Goal: Task Accomplishment & Management: Manage account settings

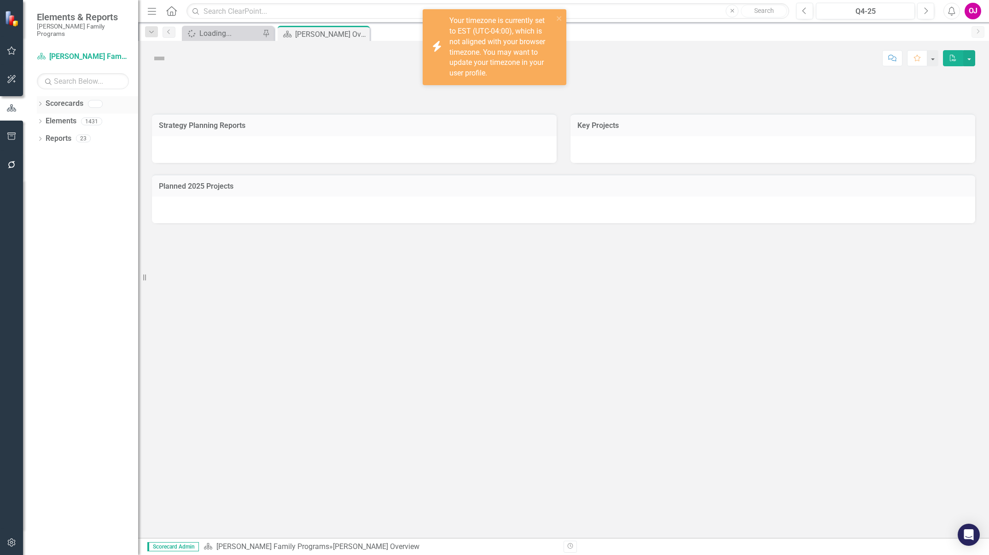
click at [40, 102] on icon "Dropdown" at bounding box center [40, 104] width 6 height 5
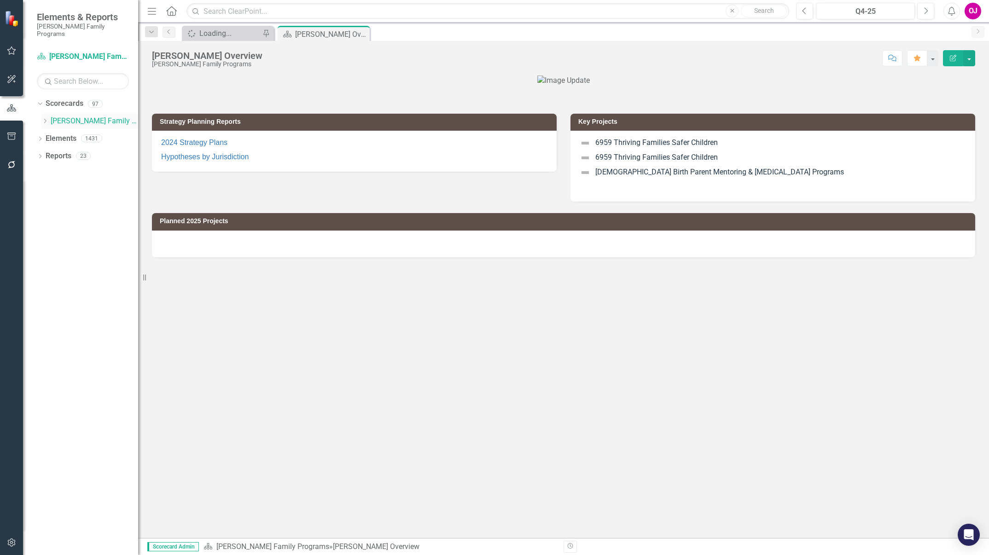
click at [44, 118] on icon "Dropdown" at bounding box center [44, 121] width 7 height 6
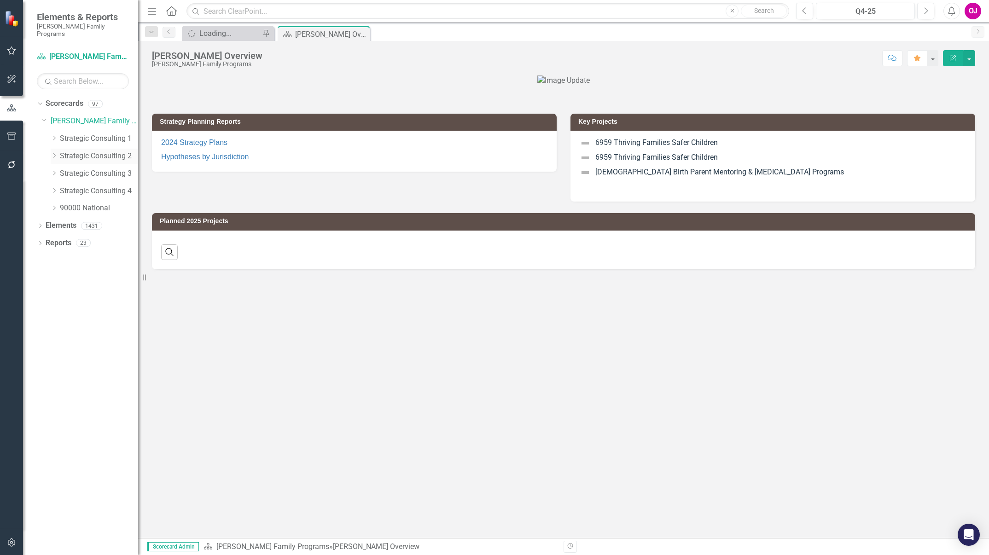
click at [55, 153] on icon "Dropdown" at bounding box center [54, 156] width 7 height 6
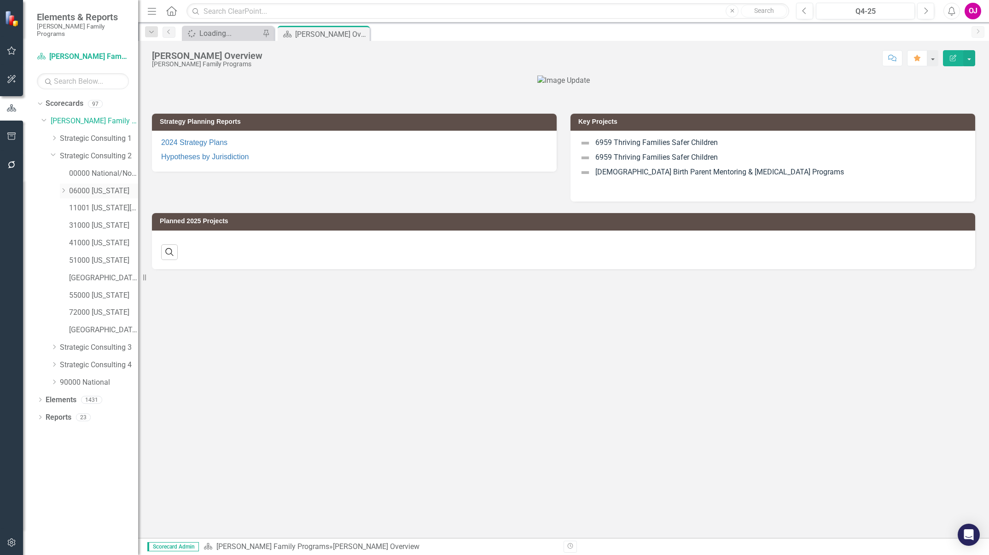
click at [64, 188] on icon at bounding box center [64, 190] width 2 height 5
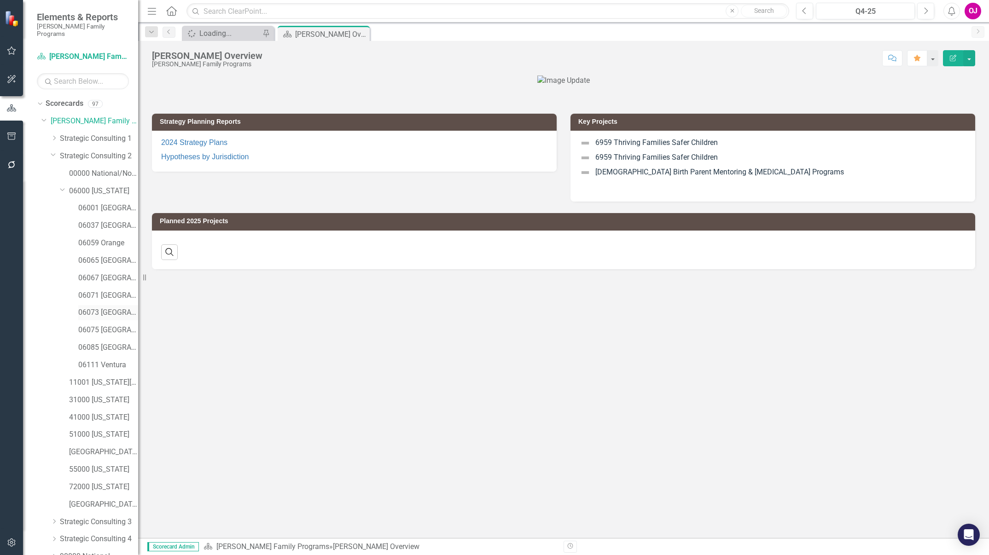
click at [107, 308] on link "06073 [GEOGRAPHIC_DATA]" at bounding box center [108, 313] width 60 height 11
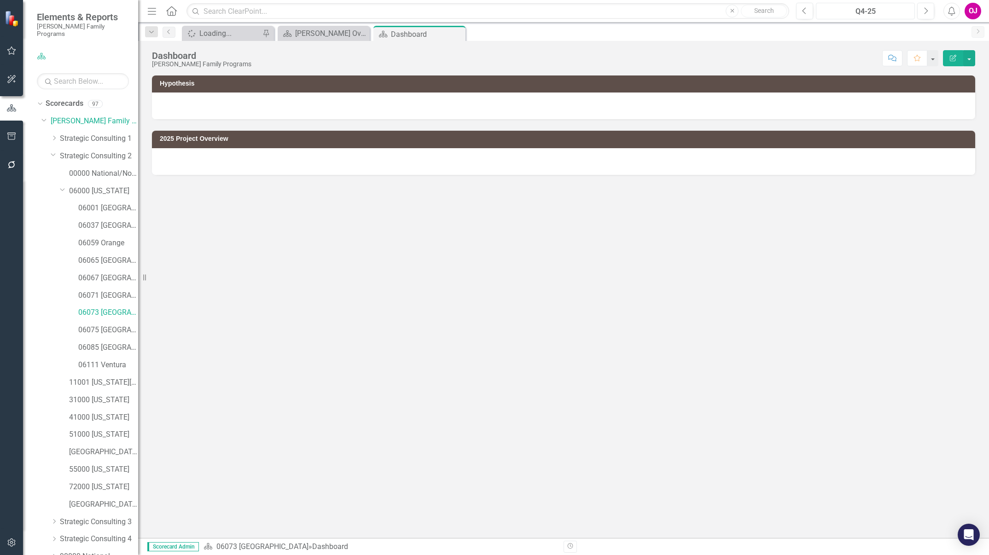
click at [862, 11] on div "Q4-25" at bounding box center [865, 11] width 93 height 11
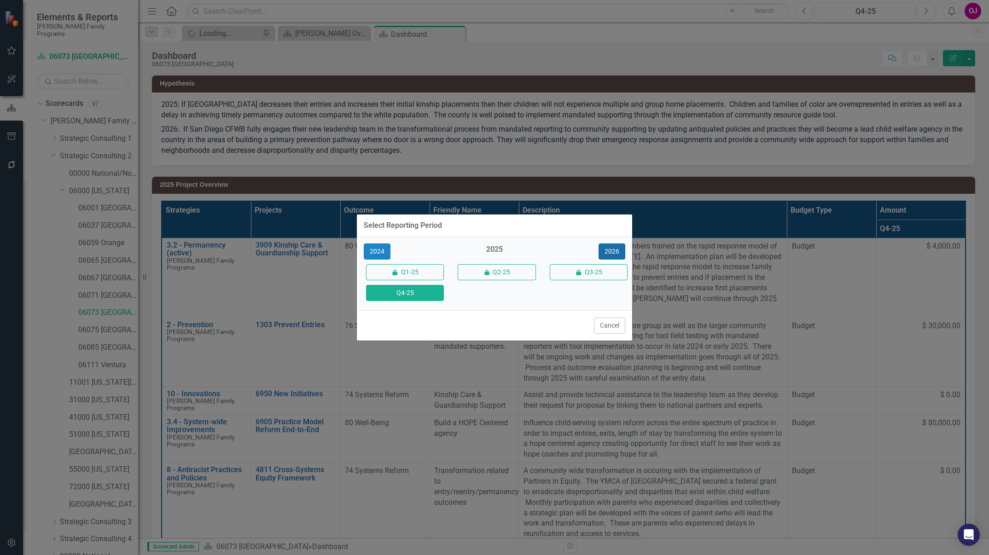
click at [616, 251] on button "2026" at bounding box center [612, 252] width 27 height 16
click at [411, 293] on button "Q4-26" at bounding box center [405, 293] width 78 height 16
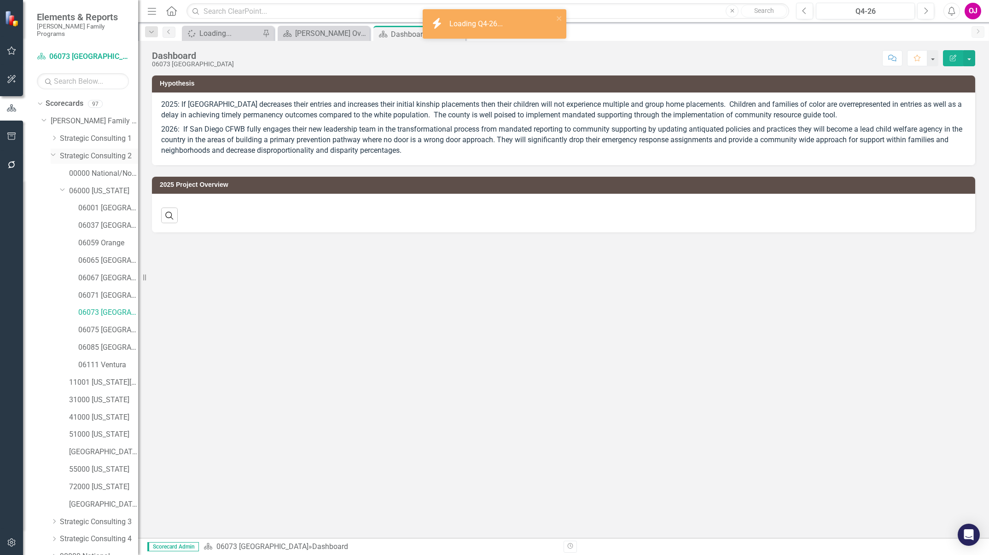
click at [83, 151] on link "Strategic Consulting 2" at bounding box center [99, 156] width 78 height 11
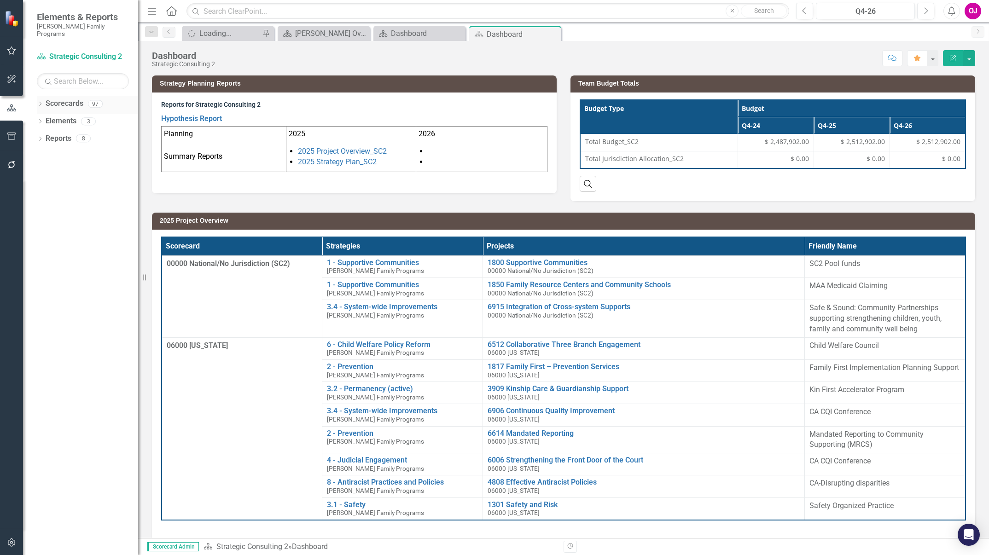
click at [40, 102] on icon "Dropdown" at bounding box center [40, 104] width 6 height 5
click at [44, 118] on icon "Dropdown" at bounding box center [44, 121] width 7 height 6
click at [54, 153] on icon "Dropdown" at bounding box center [54, 156] width 7 height 6
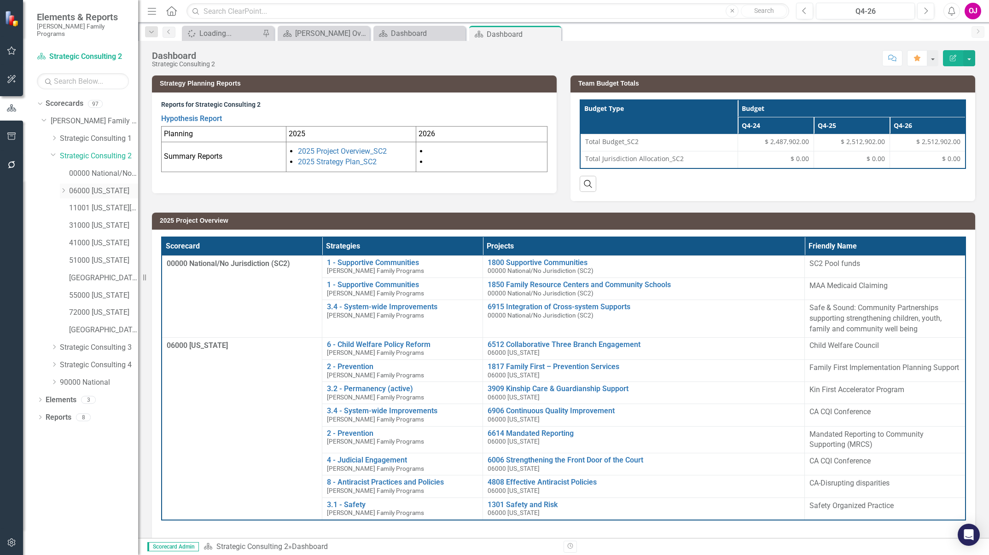
click at [61, 188] on icon "Dropdown" at bounding box center [63, 191] width 7 height 6
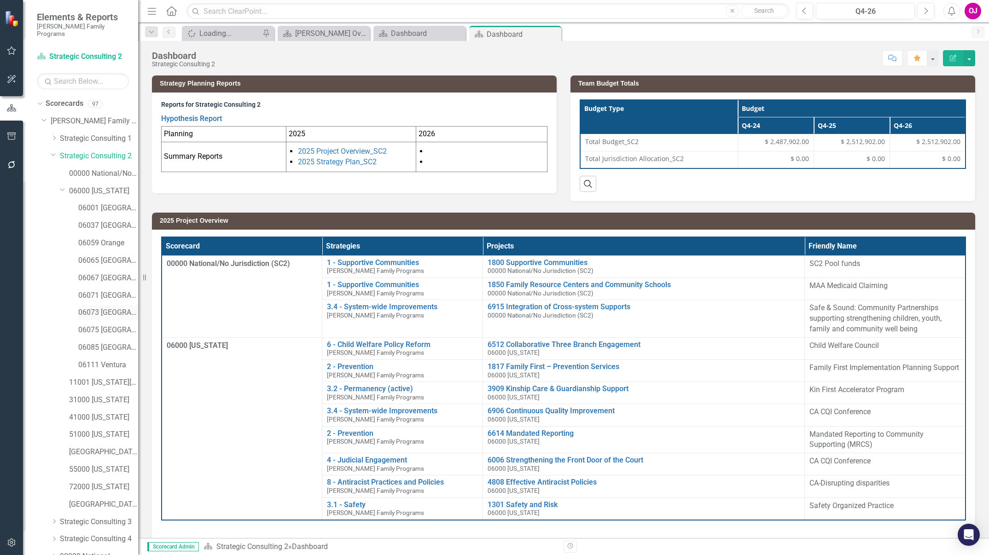
click at [119, 308] on link "06073 [GEOGRAPHIC_DATA]" at bounding box center [108, 313] width 60 height 11
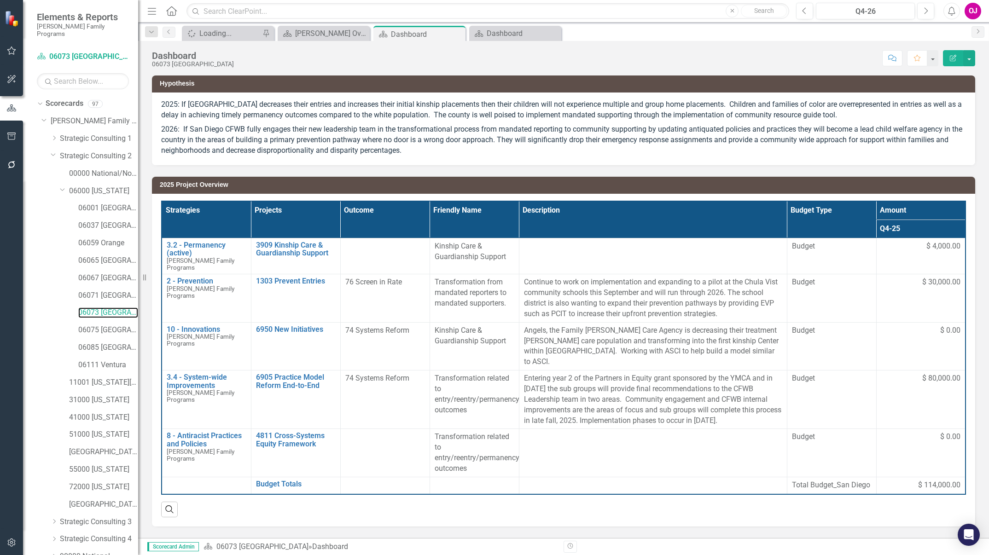
scroll to position [38, 0]
click at [41, 552] on icon "Dropdown" at bounding box center [40, 554] width 6 height 5
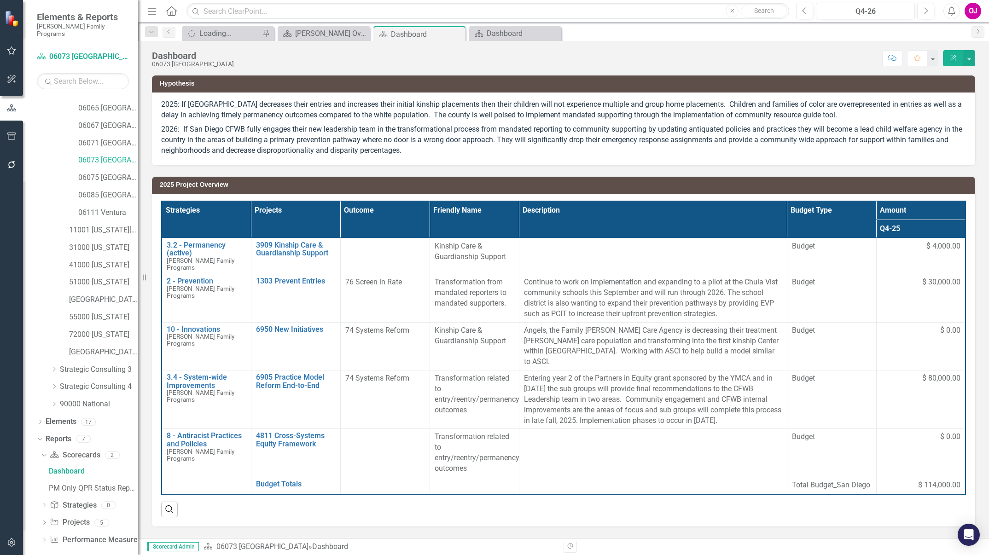
scroll to position [153, 0]
click at [41, 520] on icon "Dropdown" at bounding box center [44, 522] width 6 height 5
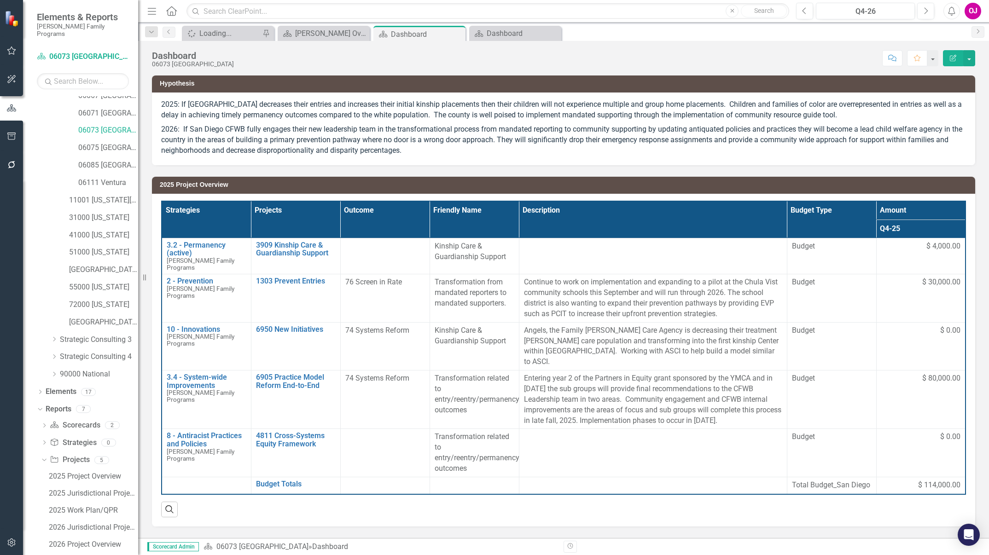
scroll to position [204, 0]
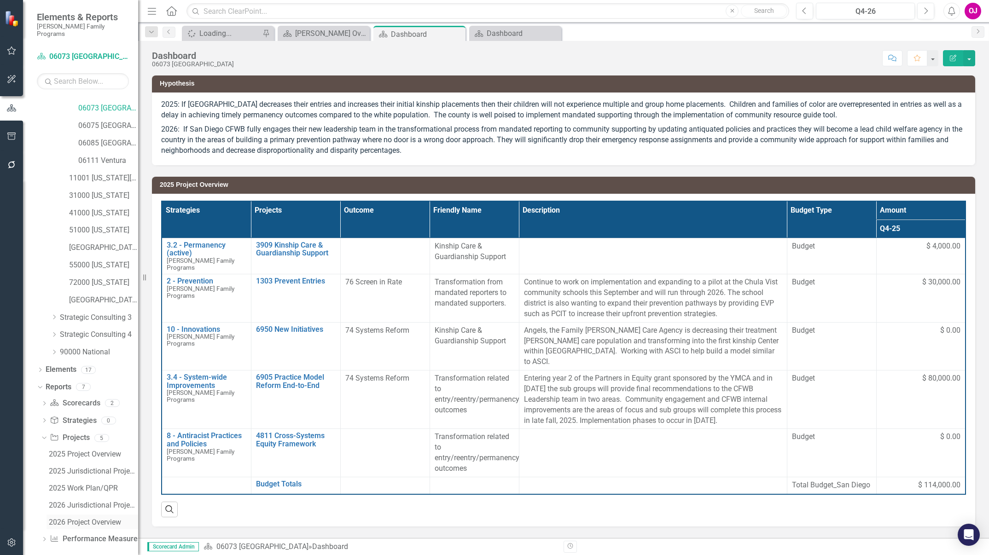
click at [81, 518] on link "2026 Project Overview" at bounding box center [93, 522] width 92 height 15
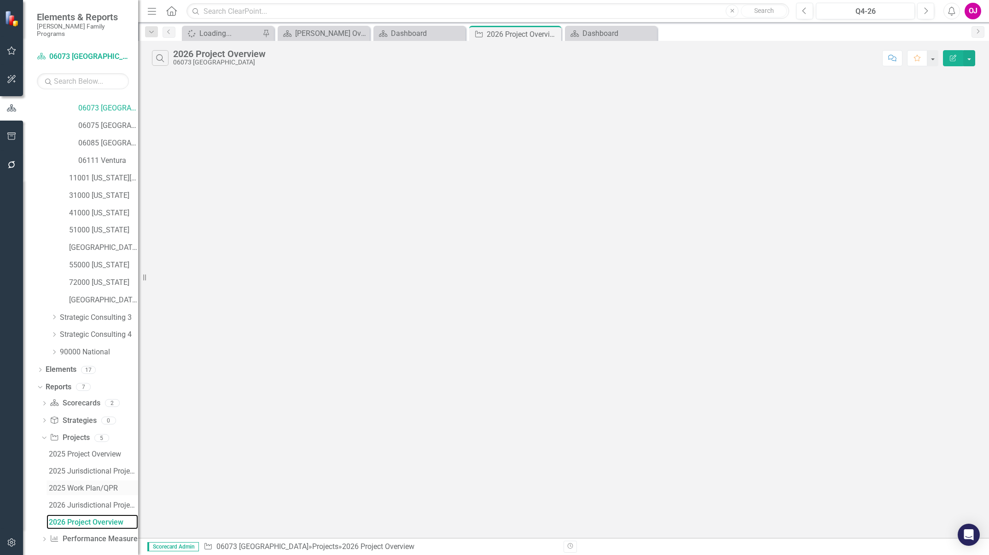
scroll to position [171, 0]
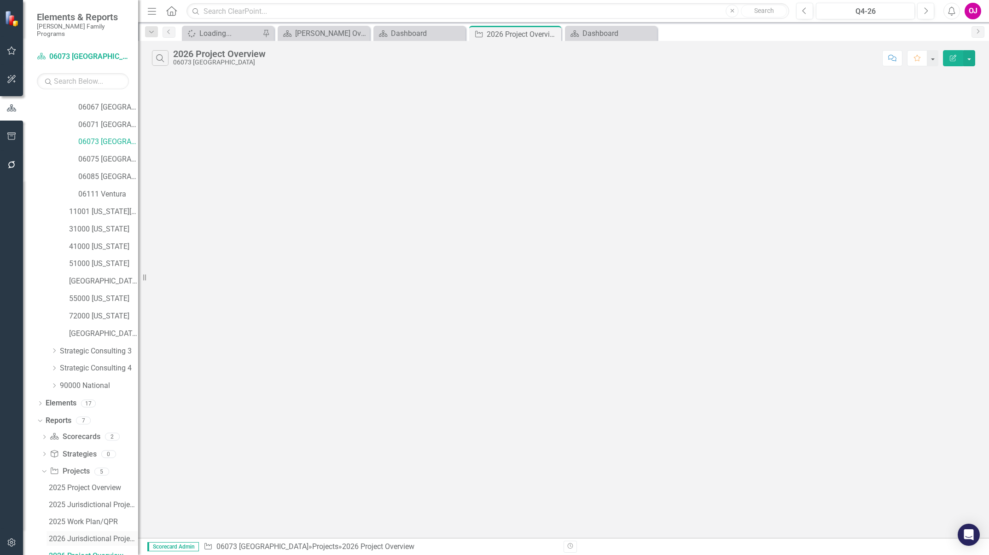
click at [85, 535] on div "2026 Jurisdictional Projects Assessment" at bounding box center [93, 539] width 89 height 8
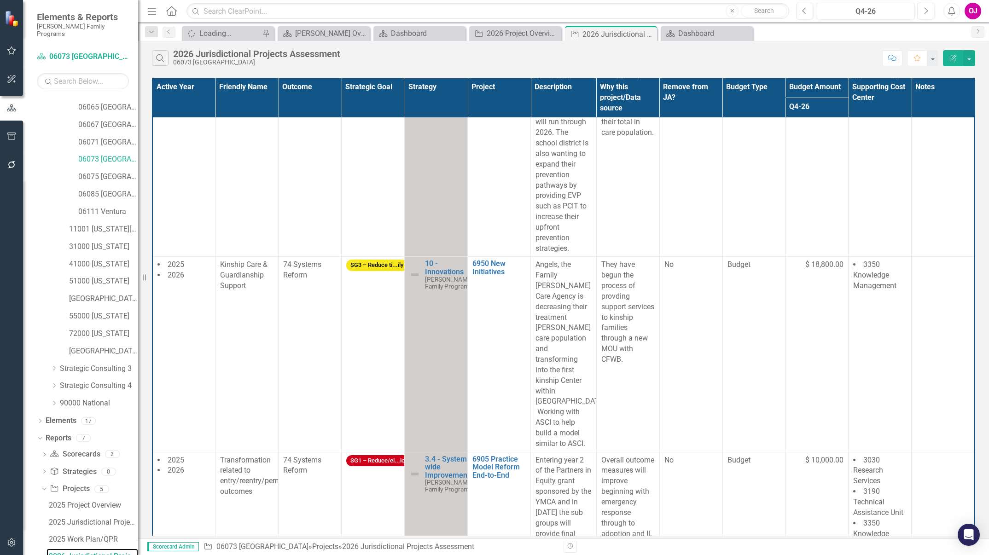
scroll to position [170, 0]
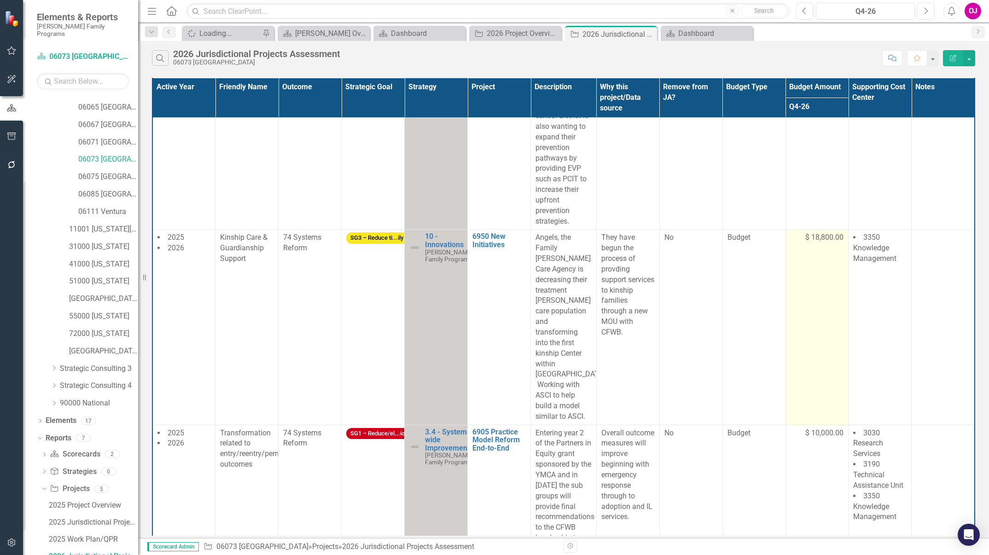
click at [813, 239] on span "$ 18,800.00" at bounding box center [825, 238] width 38 height 11
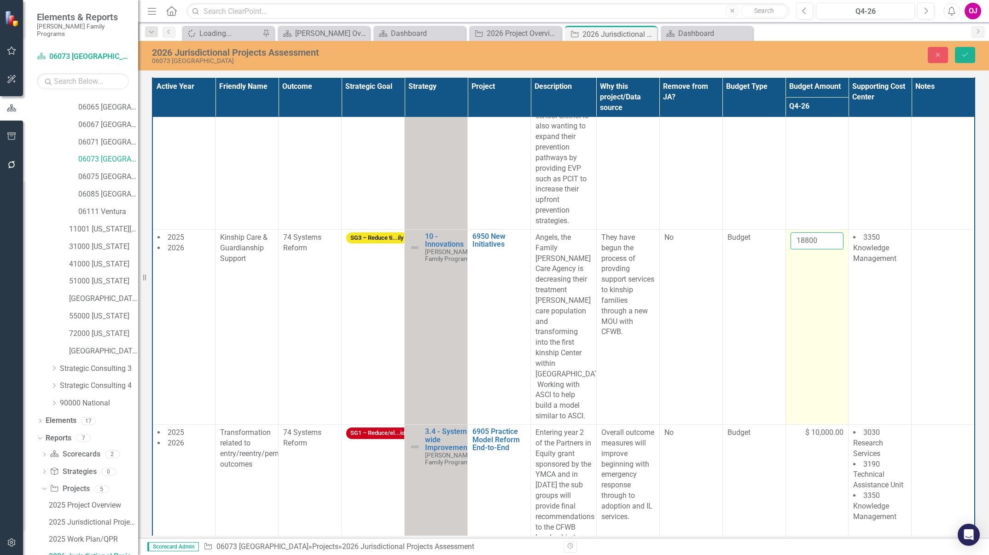
drag, startPoint x: 813, startPoint y: 239, endPoint x: 804, endPoint y: 239, distance: 9.2
click at [804, 239] on input "18800" at bounding box center [817, 241] width 53 height 17
type input "18000"
click button "Save" at bounding box center [965, 55] width 20 height 16
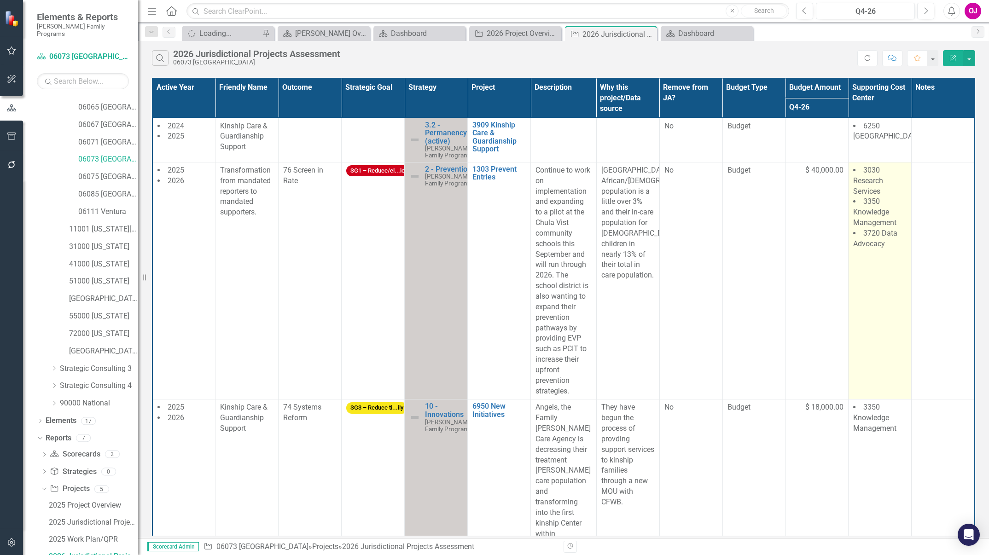
scroll to position [0, 0]
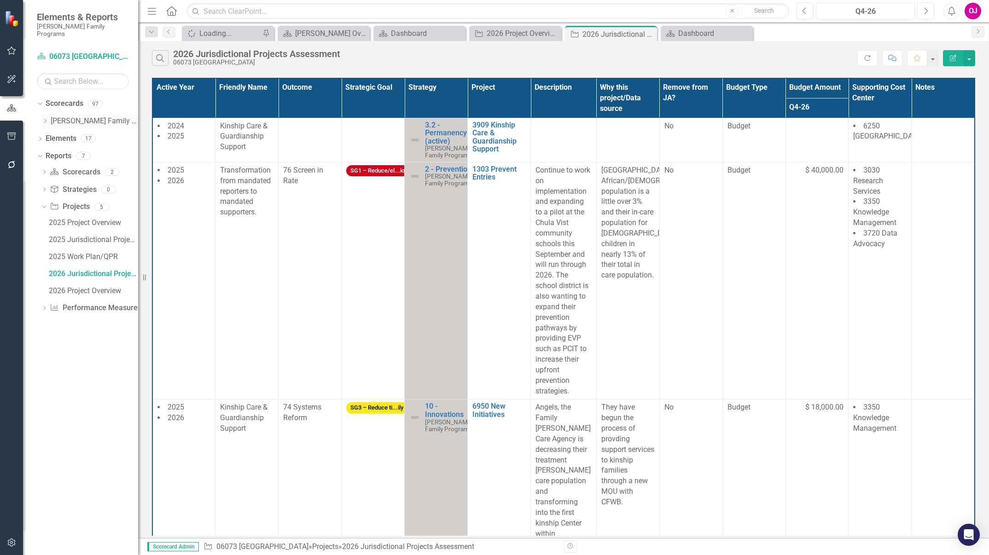
click at [46, 119] on icon at bounding box center [45, 121] width 2 height 5
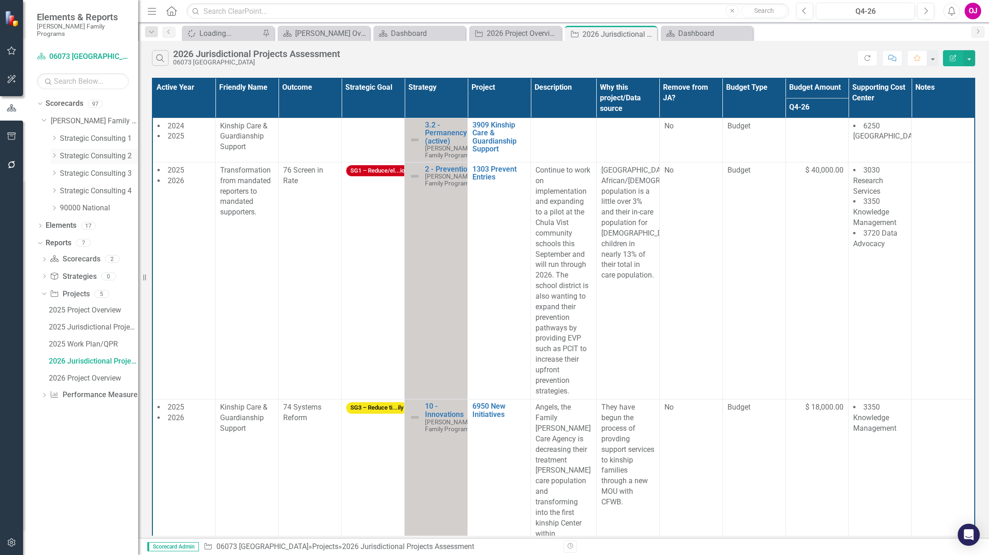
click at [85, 151] on link "Strategic Consulting 2" at bounding box center [99, 156] width 78 height 11
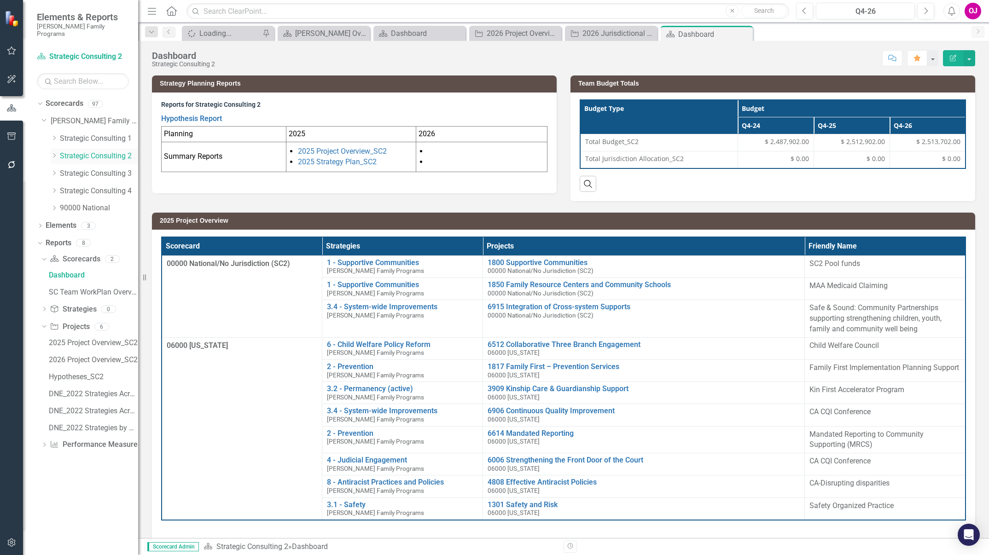
click at [55, 153] on icon at bounding box center [54, 155] width 2 height 5
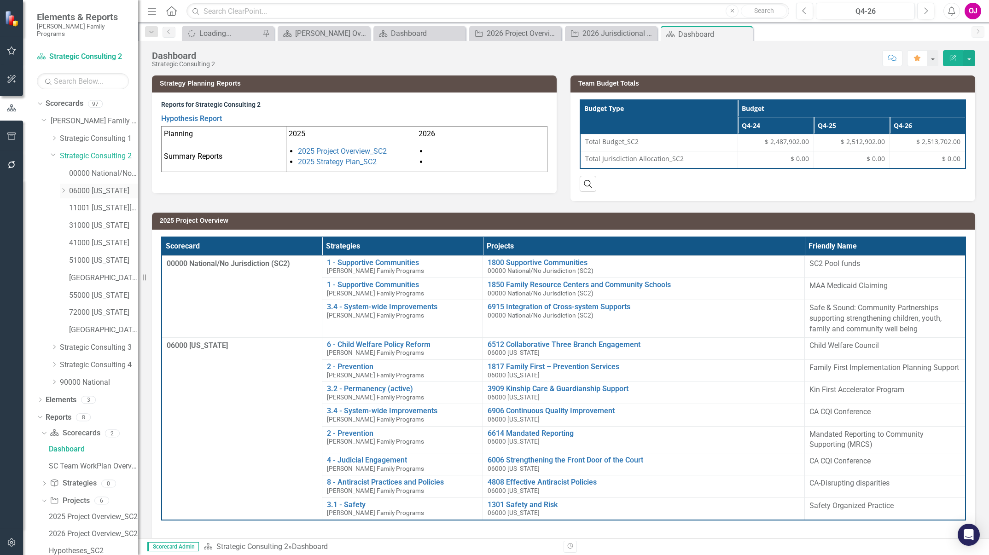
click at [63, 187] on div "Dropdown" at bounding box center [63, 191] width 7 height 8
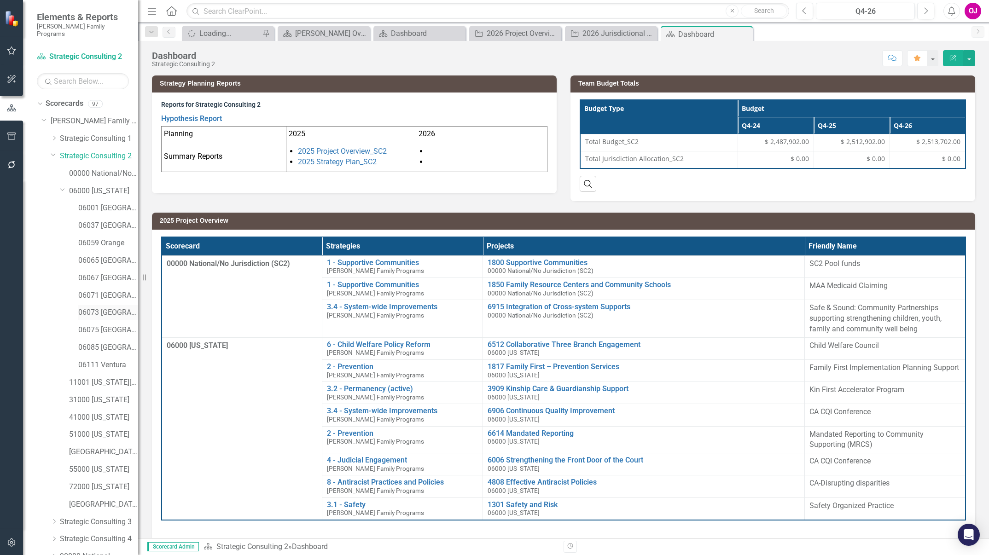
click at [115, 310] on link "06073 [GEOGRAPHIC_DATA]" at bounding box center [108, 313] width 60 height 11
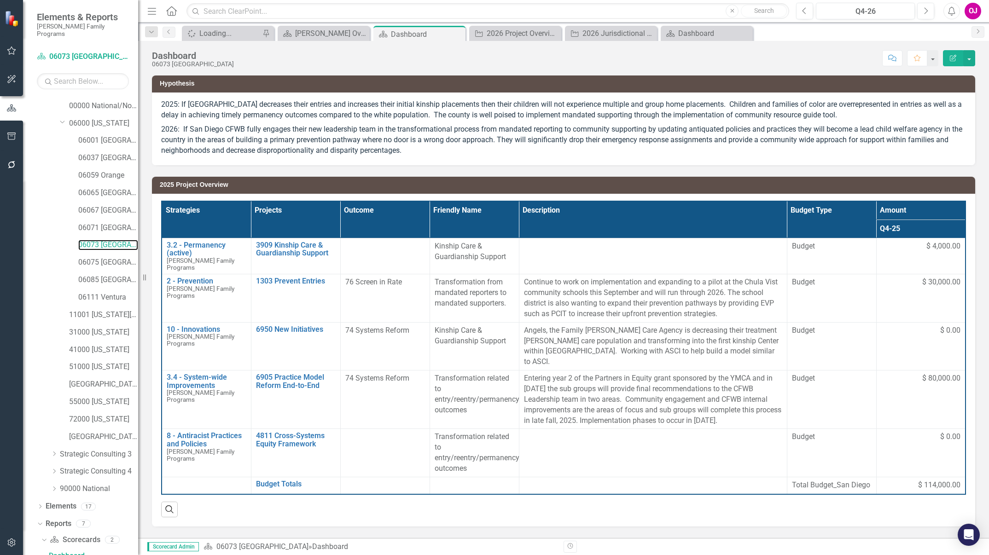
scroll to position [237, 0]
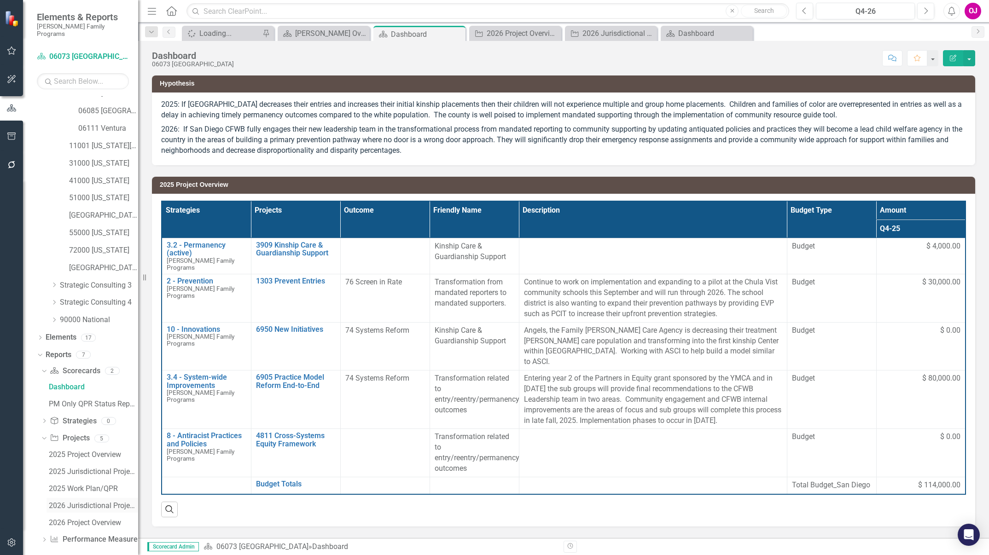
click at [80, 498] on link "2026 Jurisdictional Projects Assessment" at bounding box center [93, 505] width 92 height 15
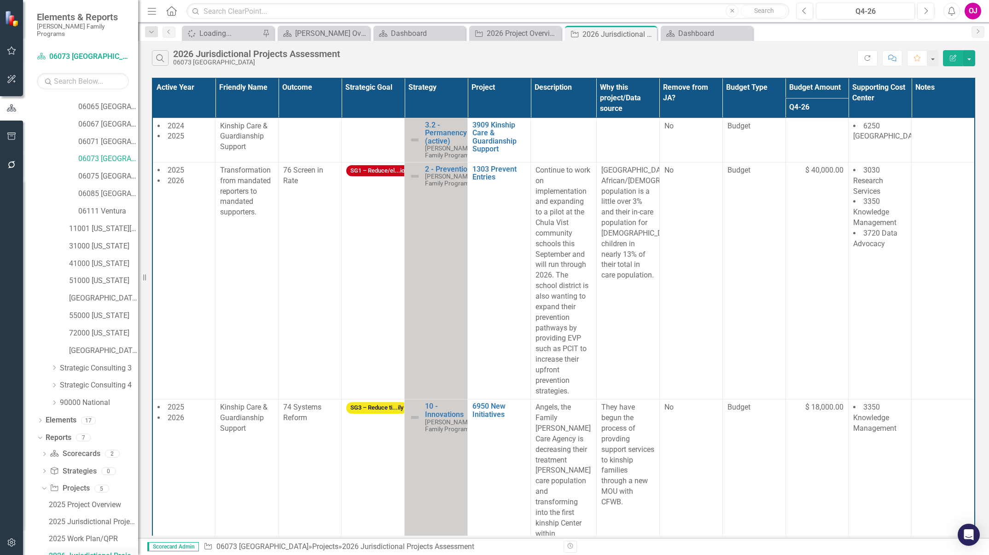
scroll to position [153, 0]
